Goal: Use online tool/utility: Utilize a website feature to perform a specific function

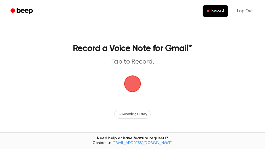
click at [127, 84] on span "button" at bounding box center [132, 83] width 15 height 15
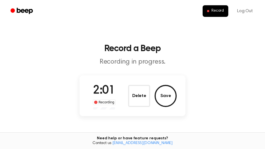
click at [164, 98] on button "Save" at bounding box center [165, 96] width 22 height 22
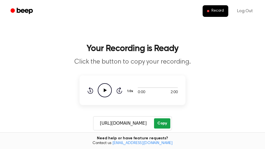
drag, startPoint x: 156, startPoint y: 127, endPoint x: 160, endPoint y: 126, distance: 3.8
click at [158, 127] on button "Copy" at bounding box center [162, 123] width 16 height 10
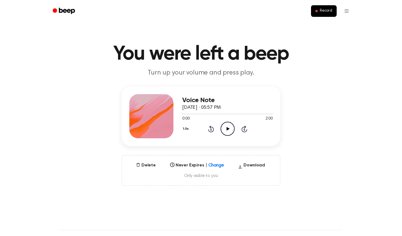
click at [229, 132] on icon "Play Audio" at bounding box center [228, 129] width 14 height 14
